Goal: Information Seeking & Learning: Learn about a topic

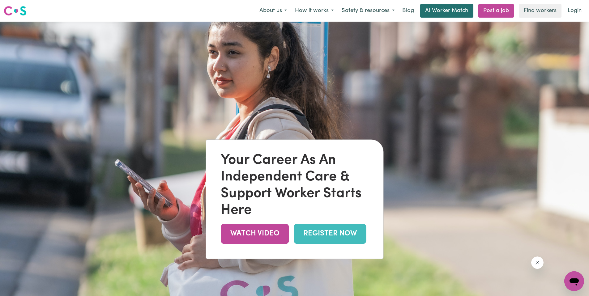
click at [449, 13] on link "AI Worker Match" at bounding box center [446, 11] width 53 height 14
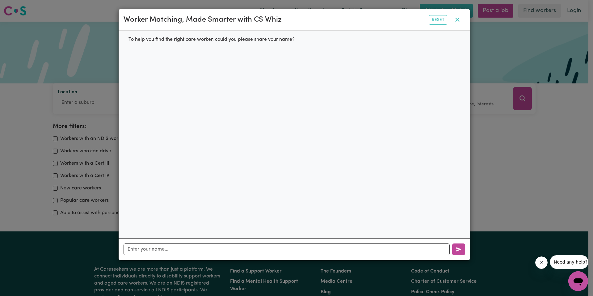
click at [457, 17] on icon "button" at bounding box center [457, 19] width 7 height 7
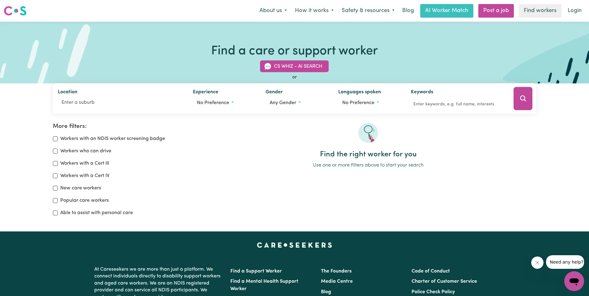
click at [72, 164] on label "Workers with a Cert III" at bounding box center [84, 163] width 49 height 7
click at [58, 164] on input "Workers with a Cert III" at bounding box center [55, 163] width 5 height 5
checkbox input "true"
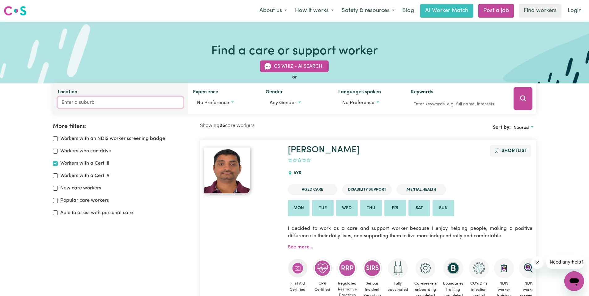
click at [77, 102] on input "Location" at bounding box center [120, 102] width 125 height 11
type input "wollo"
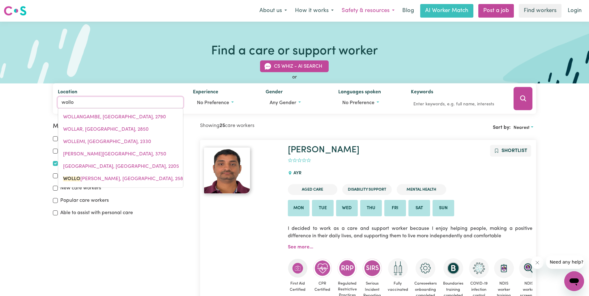
type input "wolloGORANG, [GEOGRAPHIC_DATA], 2581"
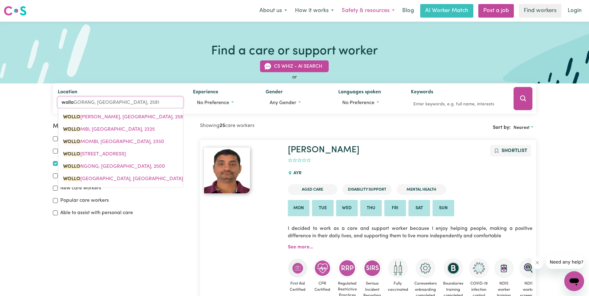
type input "wollo]"
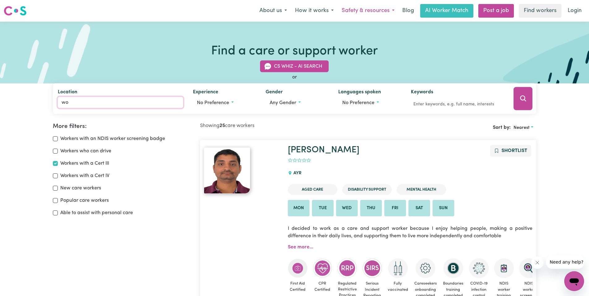
type input "w"
type input "Wollo"
type input "WolloGORANG, [GEOGRAPHIC_DATA], 2581"
type input "Wollon"
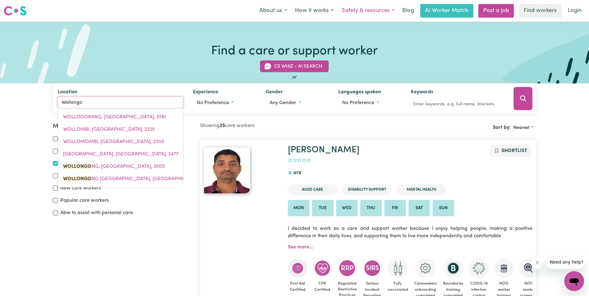
type input "Wollongon"
type input "WollongonG, [GEOGRAPHIC_DATA], 2500"
type input "Wollongong"
type input "[GEOGRAPHIC_DATA], [GEOGRAPHIC_DATA], 2500"
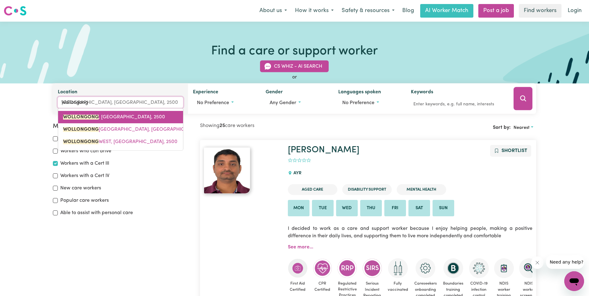
click at [90, 113] on link "WOLLONGONG , [GEOGRAPHIC_DATA], 2500" at bounding box center [120, 117] width 125 height 12
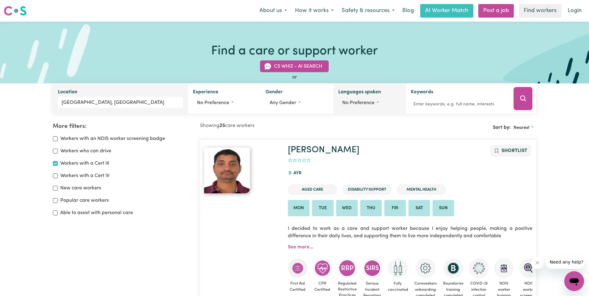
click at [357, 98] on button "No preference" at bounding box center [369, 103] width 63 height 12
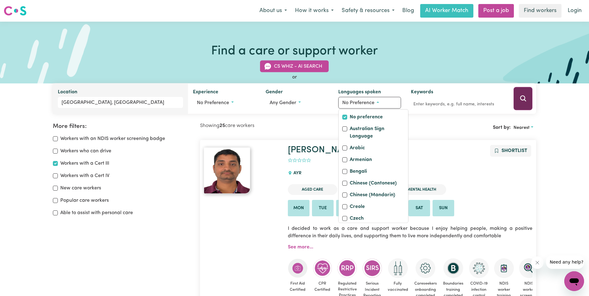
click at [520, 98] on icon "Search" at bounding box center [523, 98] width 6 height 6
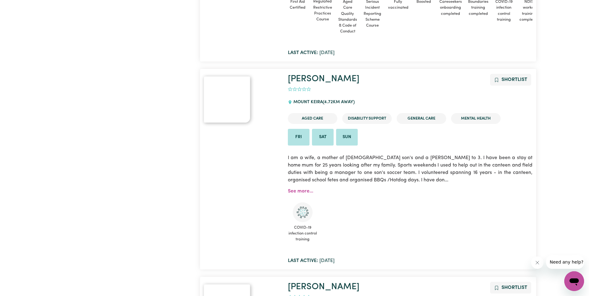
scroll to position [2098, 0]
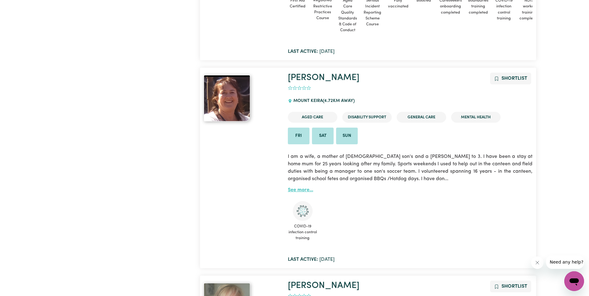
click at [301, 191] on link "See more..." at bounding box center [300, 190] width 25 height 5
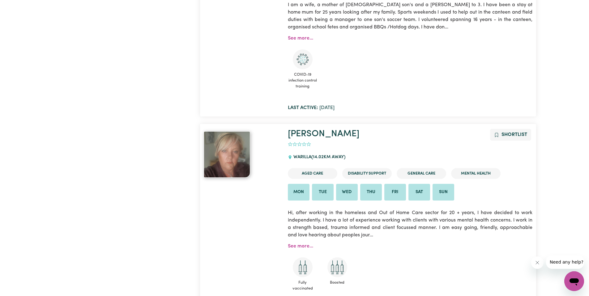
scroll to position [2260, 0]
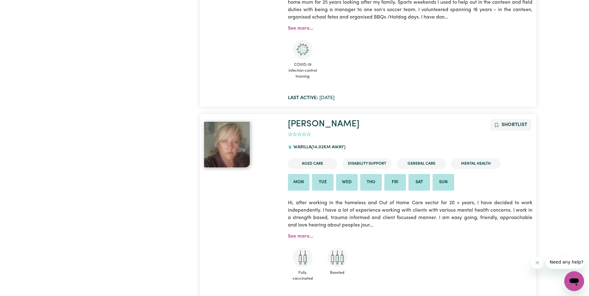
click at [294, 232] on p "Hi, after working in the homeless and Out of Home Care sector for 20 + years, I…" at bounding box center [410, 214] width 244 height 37
click at [300, 242] on div "Fully vaccinated Boosted" at bounding box center [410, 264] width 244 height 49
click at [305, 237] on link "See more..." at bounding box center [300, 236] width 25 height 5
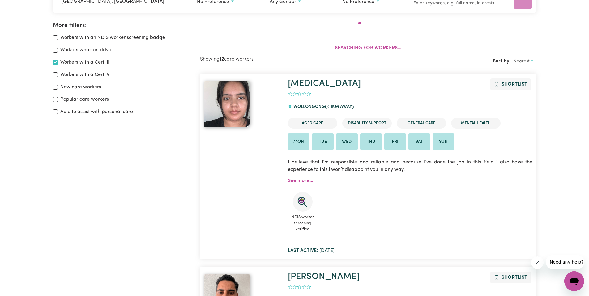
scroll to position [103, 0]
